Goal: Transaction & Acquisition: Purchase product/service

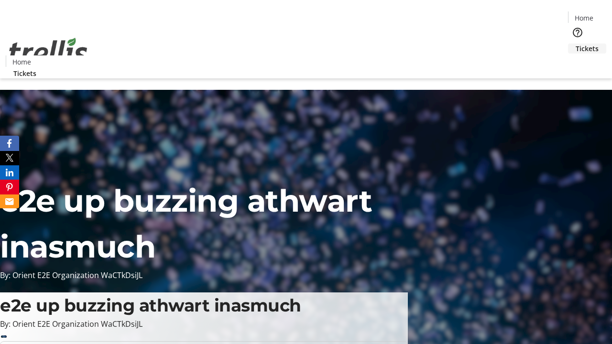
click at [576, 44] on span "Tickets" at bounding box center [587, 49] width 23 height 10
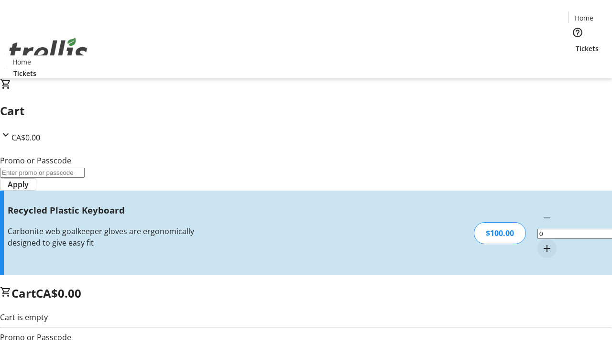
click at [541, 243] on mat-icon "Increment by one" at bounding box center [546, 248] width 11 height 11
type input "1"
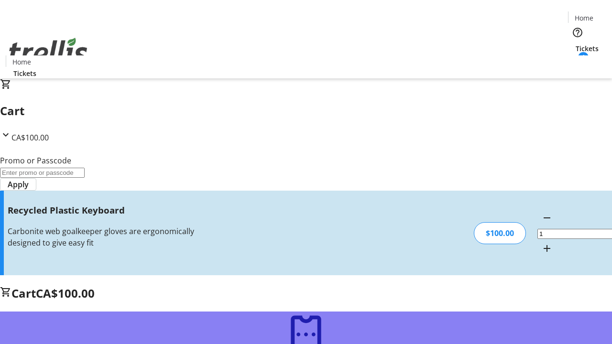
type input "FREE"
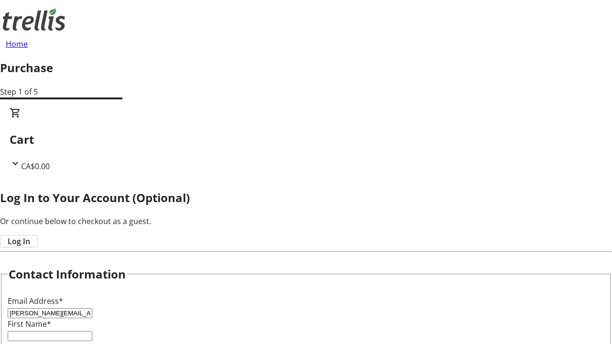
type input "[PERSON_NAME][EMAIL_ADDRESS][DOMAIN_NAME]"
type input "[PERSON_NAME]"
